Goal: Task Accomplishment & Management: Manage account settings

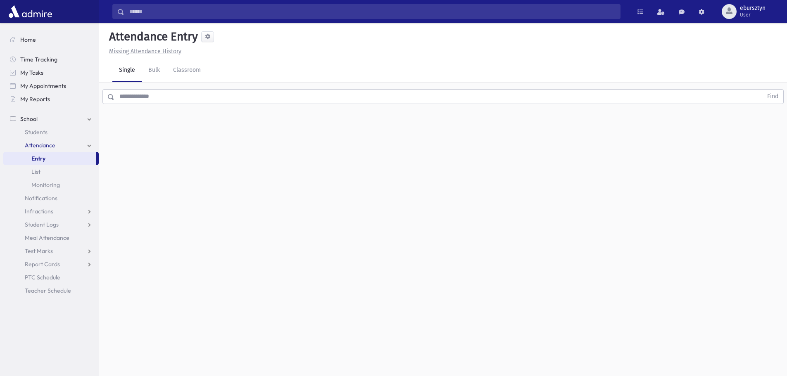
click at [127, 97] on input "text" at bounding box center [438, 96] width 648 height 15
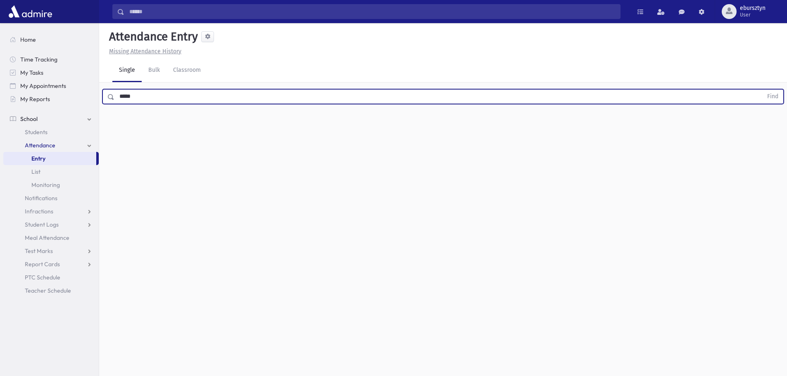
type input "*****"
click at [762, 90] on button "Find" at bounding box center [772, 97] width 21 height 14
click at [228, 135] on div "[PERSON_NAME] [PERSON_NAME] Grade 6 Grade 6 6A-F English [PERSON_NAME] Present …" at bounding box center [442, 124] width 667 height 26
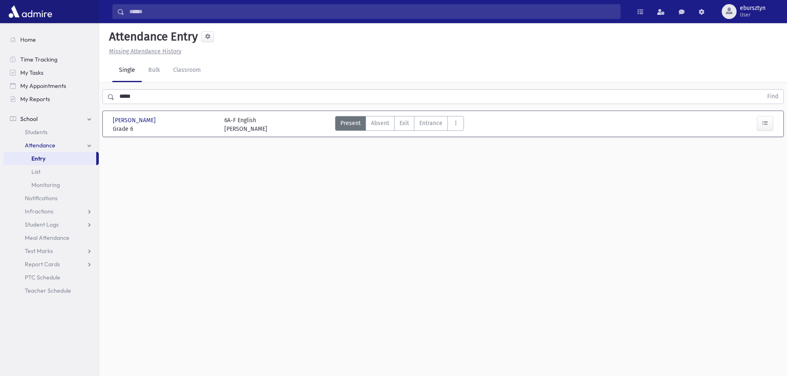
click at [229, 132] on div "6A-F English Mrs. Weiss" at bounding box center [245, 124] width 43 height 17
click at [764, 122] on icon "button" at bounding box center [765, 123] width 6 height 7
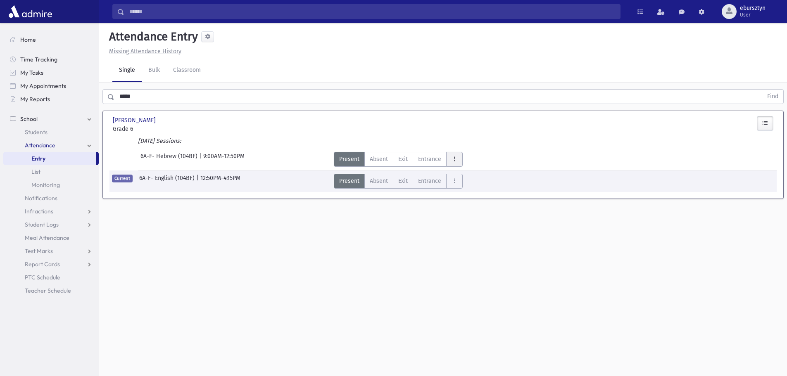
click at [453, 156] on icon "AttTypes" at bounding box center [455, 159] width 6 height 7
click at [557, 154] on div "6A-F- Hebrew (104BF) | 9:00AM-12:50PM Present P Absent A Exit Ex Entrance Ent" at bounding box center [443, 158] width 676 height 18
click at [44, 133] on span "Students" at bounding box center [36, 131] width 23 height 7
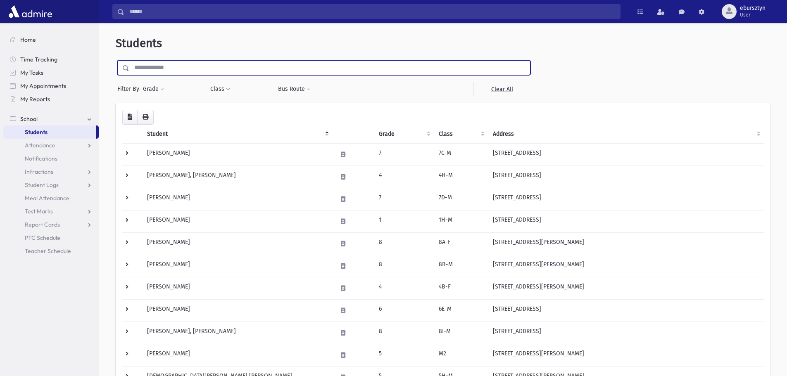
click at [177, 69] on input "text" at bounding box center [329, 67] width 401 height 15
type input "*****"
click at [116, 60] on input "submit" at bounding box center [127, 65] width 23 height 11
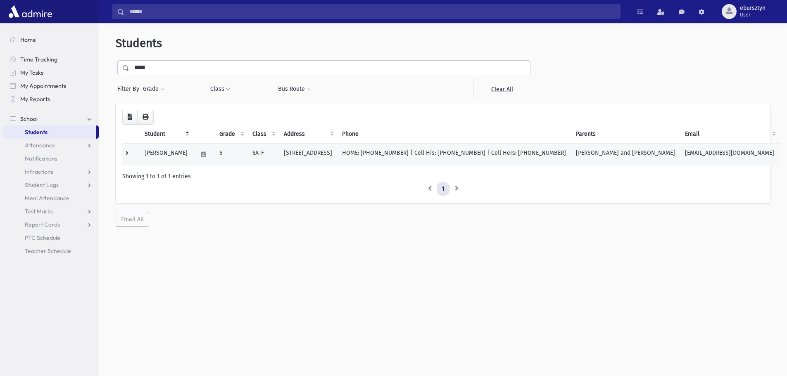
click at [535, 154] on td "HOME: (732) 370-4299 | Cell His: (908) 692-6143 | Cell Hers: (908) 415-8857" at bounding box center [454, 154] width 234 height 22
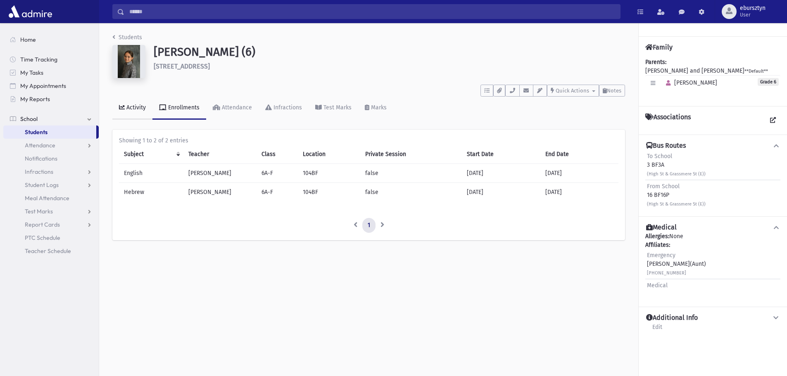
click at [141, 109] on div "Activity" at bounding box center [135, 107] width 21 height 7
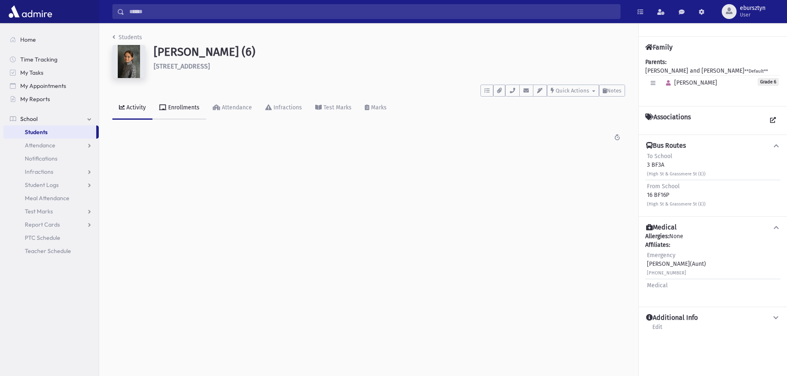
click at [173, 106] on div "Enrollments" at bounding box center [183, 107] width 33 height 7
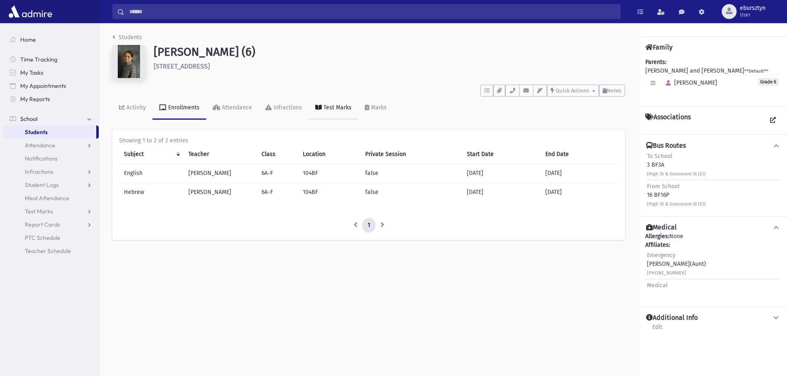
click at [328, 109] on div "Test Marks" at bounding box center [337, 107] width 30 height 7
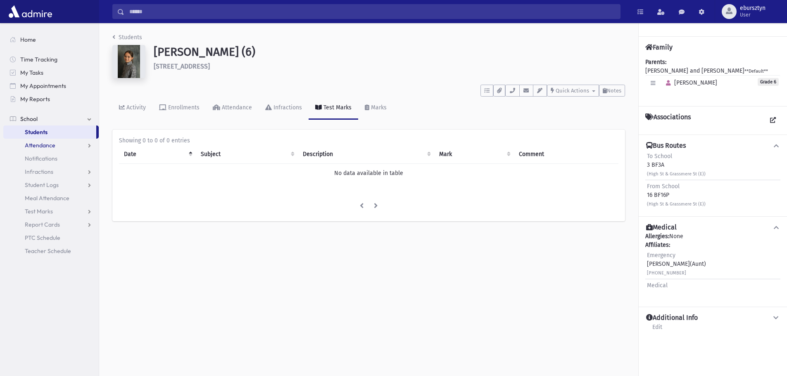
click at [40, 150] on link "Attendance" at bounding box center [50, 145] width 95 height 13
click at [31, 197] on span "Notifications" at bounding box center [41, 198] width 33 height 7
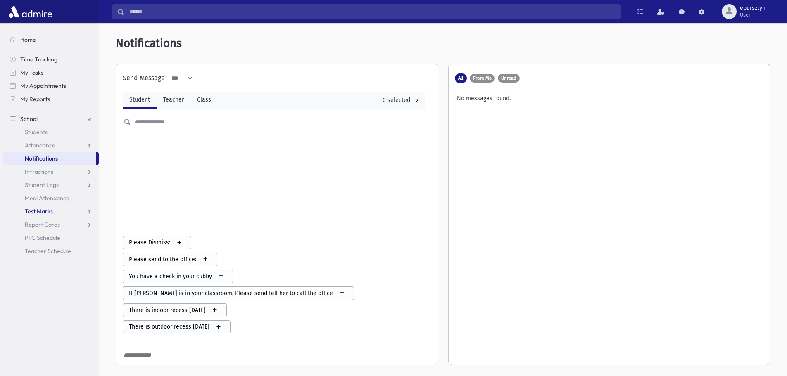
click at [32, 212] on span "Test Marks" at bounding box center [39, 211] width 28 height 7
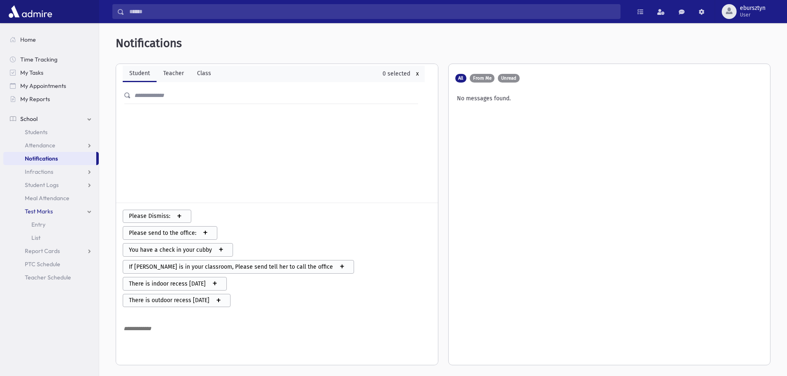
scroll to position [41, 0]
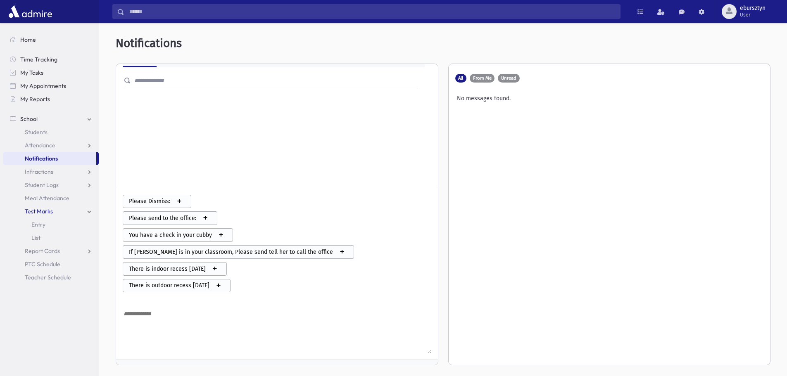
click at [45, 213] on span "Test Marks" at bounding box center [39, 211] width 28 height 7
click at [44, 213] on span "Test Marks" at bounding box center [39, 211] width 28 height 7
click at [38, 224] on span "Entry" at bounding box center [38, 224] width 14 height 7
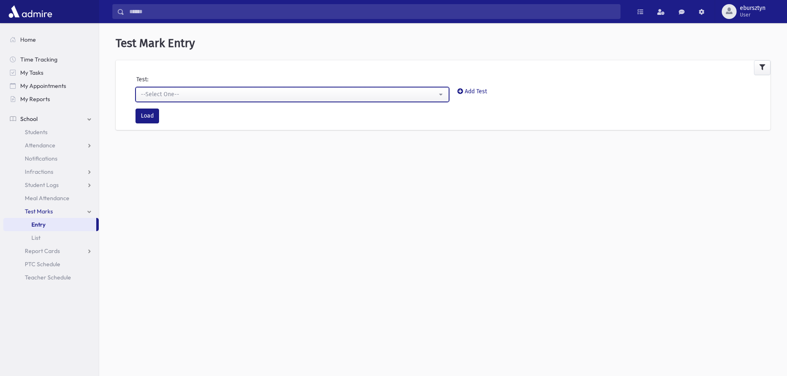
click at [211, 90] on button "--Select One--" at bounding box center [293, 94] width 314 height 15
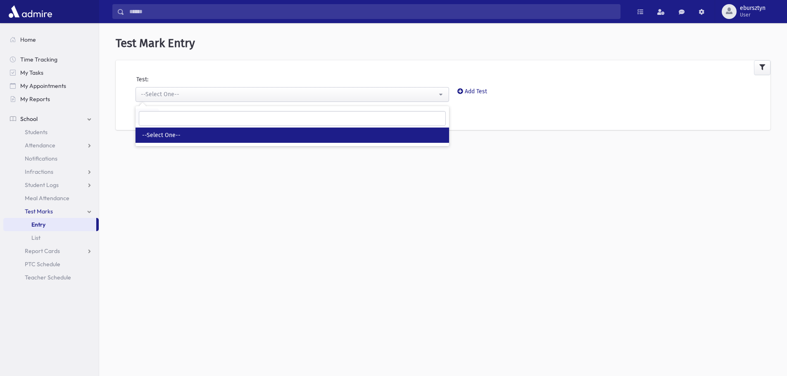
click at [584, 94] on div "Add Test" at bounding box center [533, 94] width 161 height 15
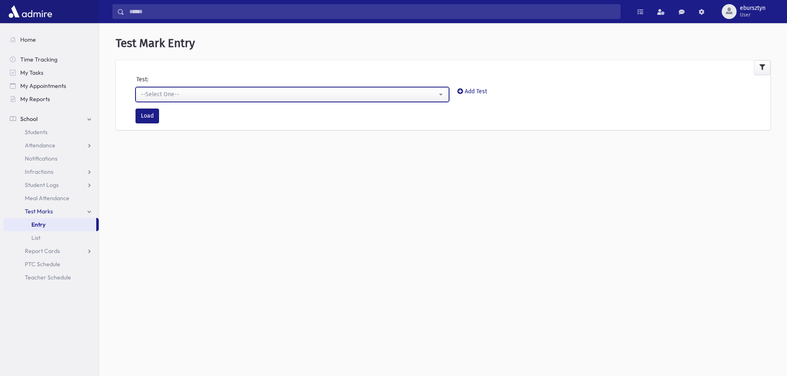
click at [389, 93] on div "--Select One--" at bounding box center [289, 94] width 296 height 9
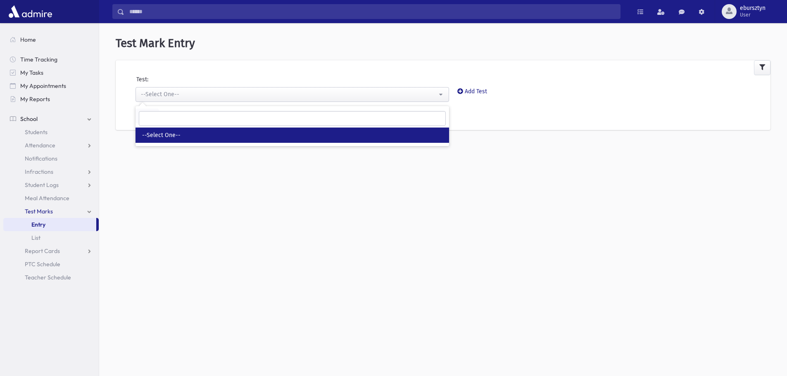
click at [409, 218] on div "**********" at bounding box center [443, 202] width 688 height 353
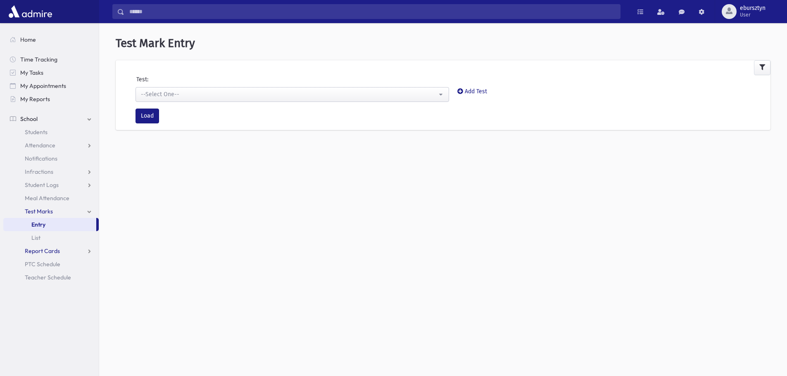
click at [39, 250] on span "Report Cards" at bounding box center [42, 250] width 35 height 7
click at [41, 266] on span "Entry" at bounding box center [38, 264] width 14 height 7
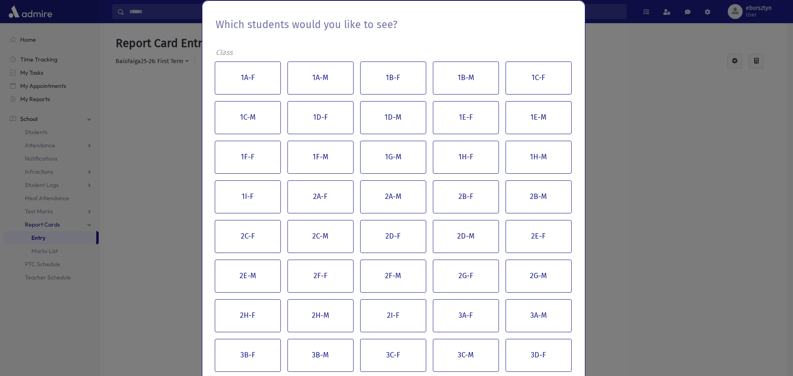
click at [138, 120] on div "Which students would you like to see? Class 1A-F 1A-M 1B-F 1B-M 1C-F 1C-M 1D-F …" at bounding box center [396, 188] width 793 height 376
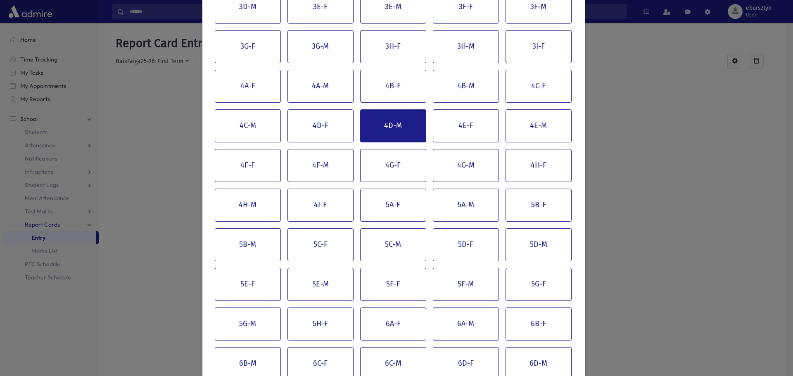
scroll to position [372, 0]
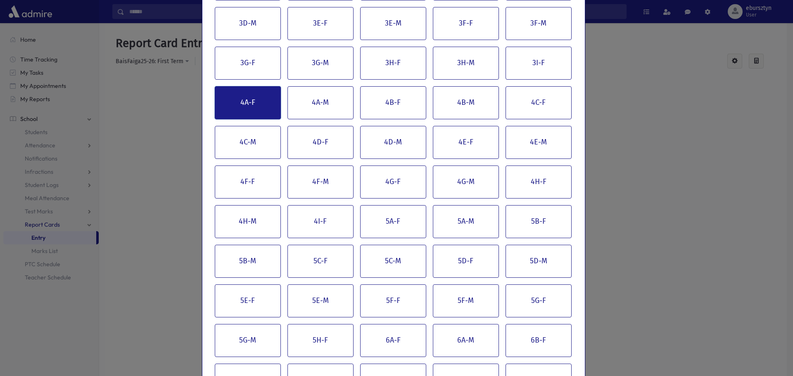
click at [254, 109] on button "4A-F" at bounding box center [248, 102] width 66 height 33
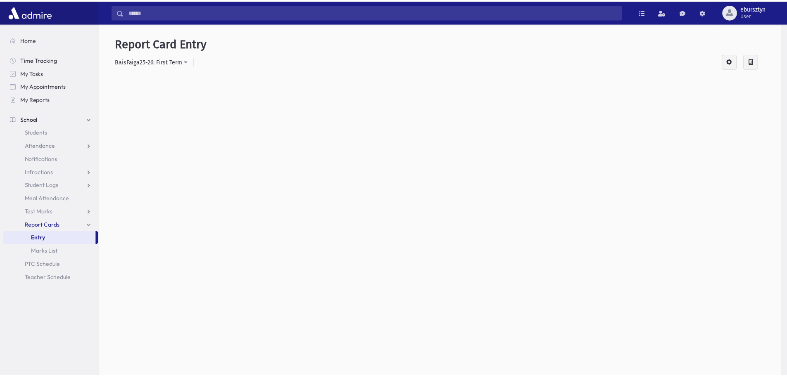
scroll to position [0, 0]
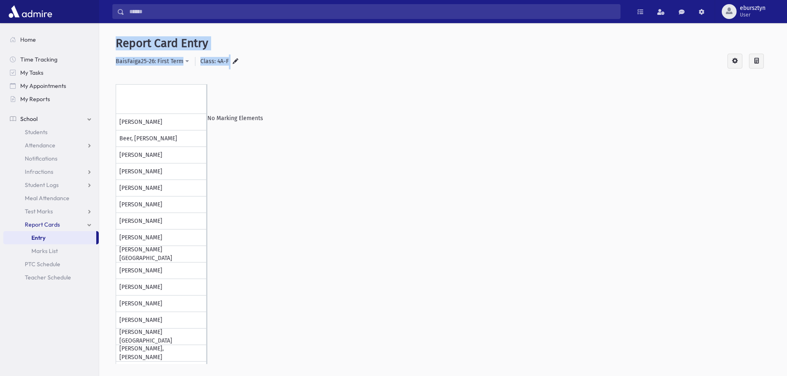
drag, startPoint x: 105, startPoint y: 31, endPoint x: 286, endPoint y: 82, distance: 189.0
click at [287, 86] on div "**********" at bounding box center [442, 205] width 681 height 358
click at [281, 73] on div "**********" at bounding box center [442, 205] width 681 height 358
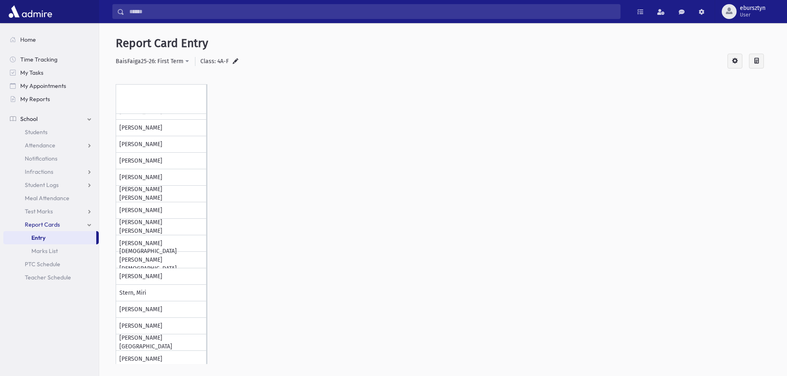
scroll to position [262, 0]
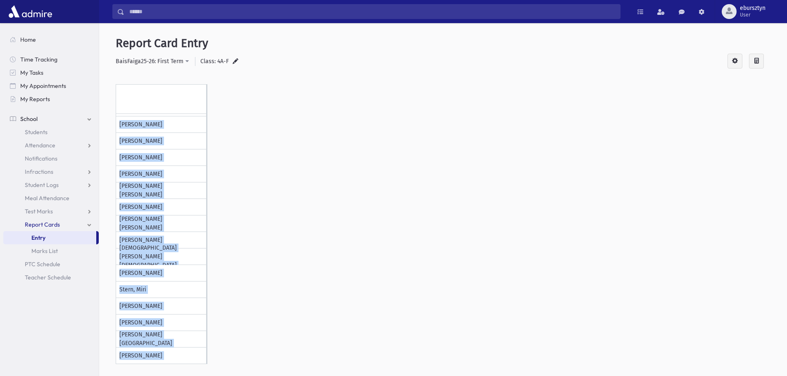
drag, startPoint x: 112, startPoint y: 80, endPoint x: 199, endPoint y: 126, distance: 98.7
click at [208, 153] on div "**********" at bounding box center [442, 205] width 681 height 358
click at [188, 102] on div at bounding box center [162, 99] width 92 height 30
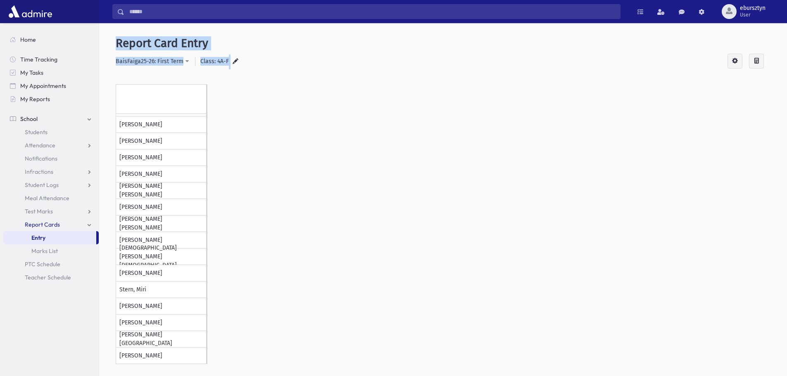
drag, startPoint x: 106, startPoint y: 33, endPoint x: 243, endPoint y: 64, distance: 140.6
click at [243, 64] on div "**********" at bounding box center [442, 205] width 681 height 358
drag, startPoint x: 107, startPoint y: 76, endPoint x: 100, endPoint y: 47, distance: 29.9
click at [100, 47] on div "**********" at bounding box center [443, 214] width 688 height 377
click at [208, 30] on div "**********" at bounding box center [442, 205] width 681 height 358
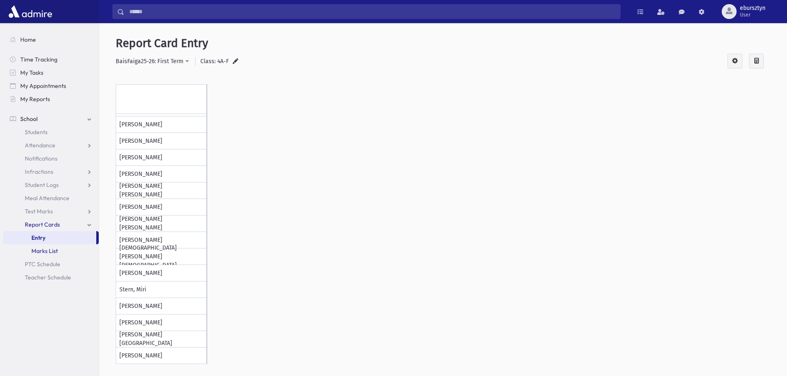
click at [52, 255] on span "Marks List" at bounding box center [44, 250] width 26 height 7
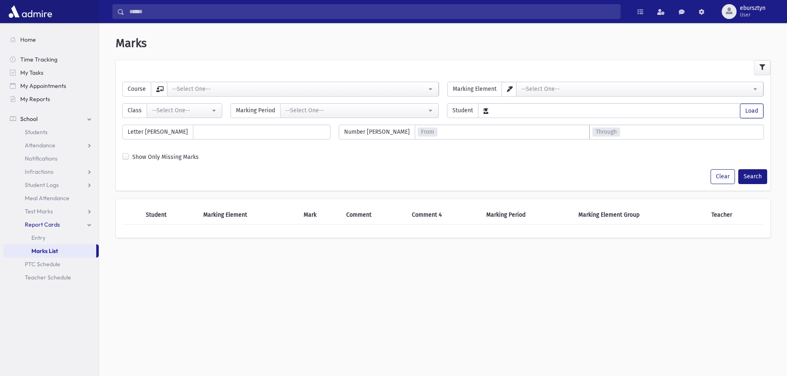
click at [152, 159] on label "Show Only Missing Marks" at bounding box center [165, 157] width 67 height 9
